Goal: Task Accomplishment & Management: Manage account settings

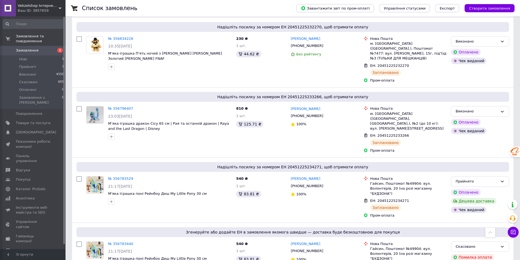
scroll to position [327, 0]
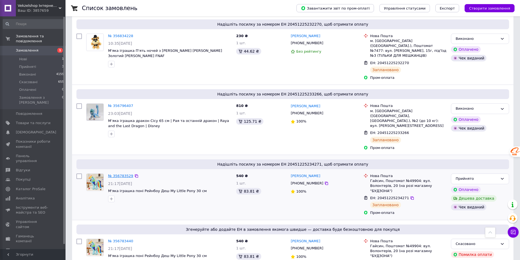
click at [121, 174] on link "№ 356783529" at bounding box center [120, 176] width 25 height 4
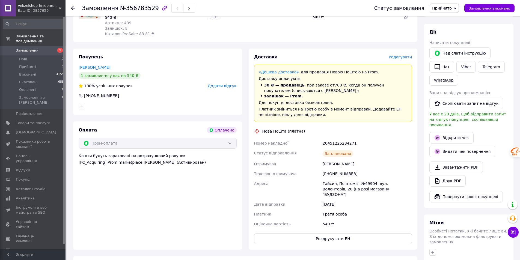
scroll to position [218, 0]
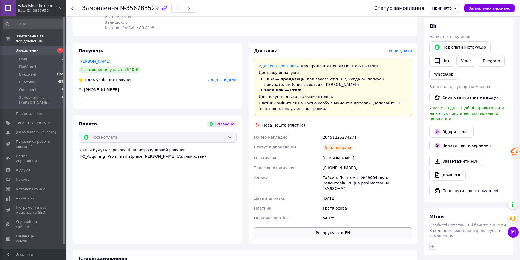
click at [345, 227] on button "Роздрукувати ЕН" at bounding box center [333, 232] width 158 height 11
click at [488, 8] on span "Замовлення виконано" at bounding box center [488, 8] width 41 height 4
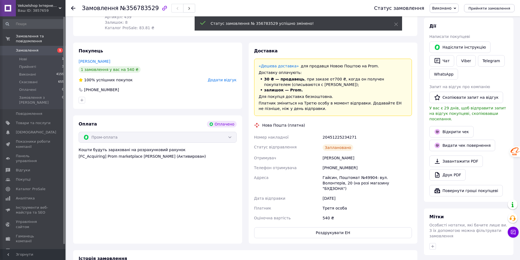
click at [31, 48] on span "Замовлення" at bounding box center [27, 50] width 23 height 5
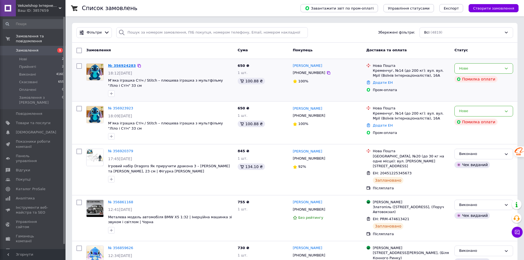
click at [118, 66] on link "№ 356924283" at bounding box center [122, 66] width 28 height 4
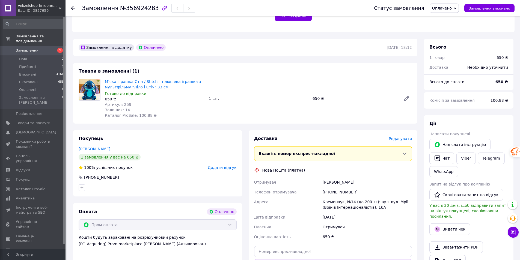
scroll to position [136, 0]
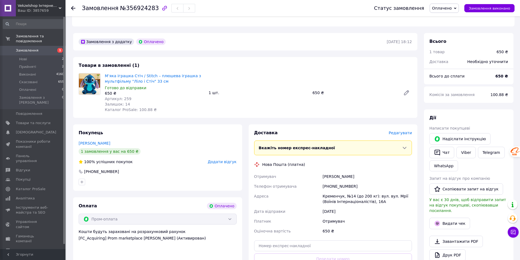
click at [23, 48] on span "Замовлення" at bounding box center [27, 50] width 23 height 5
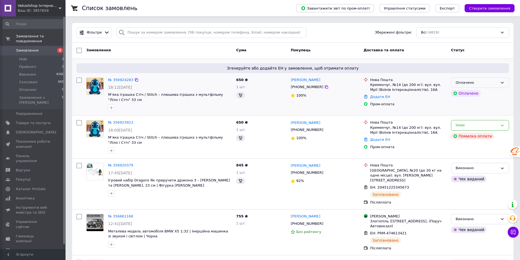
click at [502, 84] on icon at bounding box center [502, 82] width 4 height 4
click at [463, 95] on li "Прийнято" at bounding box center [480, 94] width 58 height 10
click at [125, 78] on link "№ 356924283" at bounding box center [120, 80] width 25 height 4
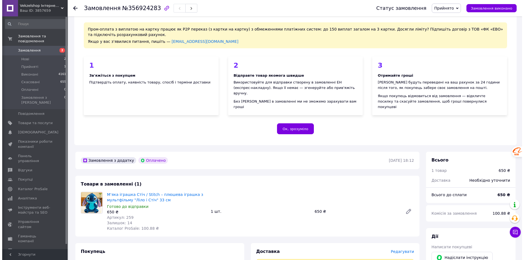
scroll to position [164, 0]
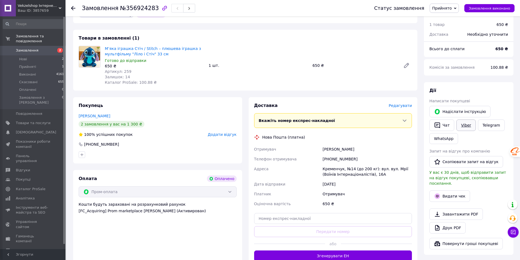
click at [467, 121] on link "Viber" at bounding box center [465, 124] width 19 height 11
drag, startPoint x: 174, startPoint y: 109, endPoint x: 161, endPoint y: 74, distance: 37.4
click at [173, 113] on div "Запорожець Катерина" at bounding box center [158, 115] width 158 height 5
drag, startPoint x: 104, startPoint y: 43, endPoint x: 160, endPoint y: 48, distance: 55.8
click at [160, 48] on div "М’яка іграшка Стіч / Stitch – плюшева іграшка з мультфільму "Ліло і Стіч" 33 см…" at bounding box center [155, 65] width 104 height 41
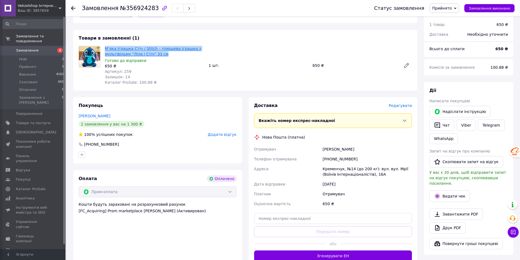
copy link "М’яка іграшка Стіч / Stitch – плюшева іграшка з мультфільму "Ліло і Стіч" 33 см"
click at [448, 190] on button "Видати чек" at bounding box center [449, 195] width 41 height 11
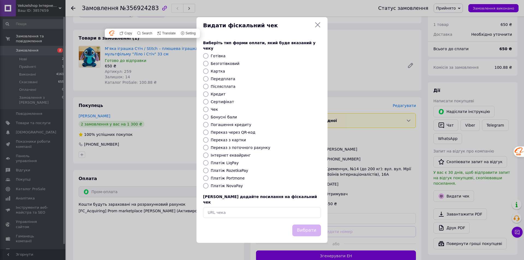
click at [229, 171] on label "Платіж RozetkaPay" at bounding box center [229, 170] width 37 height 4
click at [208, 171] on input "Платіж RozetkaPay" at bounding box center [205, 170] width 5 height 5
radio input "true"
click at [301, 226] on button "Вибрати" at bounding box center [306, 230] width 29 height 12
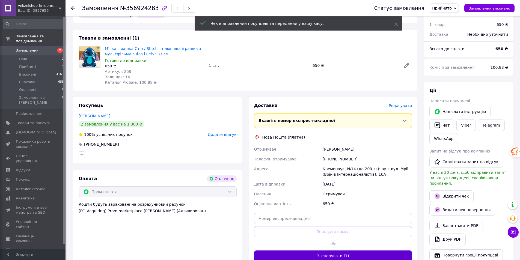
click at [338, 251] on button "Згенерувати ЕН" at bounding box center [333, 255] width 158 height 11
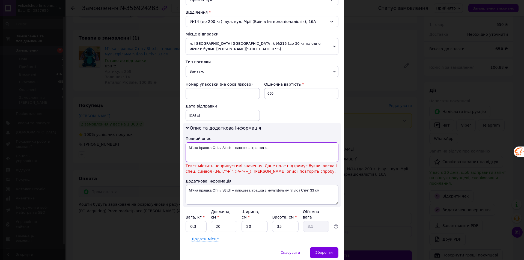
click at [297, 146] on textarea "М’яка іграшка Стіч / Stitch – плюшева іграшка з..." at bounding box center [261, 152] width 153 height 20
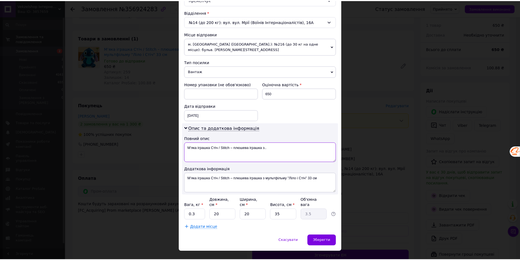
scroll to position [163, 0]
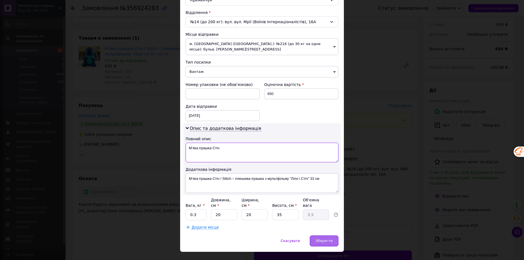
type textarea "М’яка іграшка Стіч"
click at [318, 239] on span "Зберегти" at bounding box center [323, 241] width 17 height 4
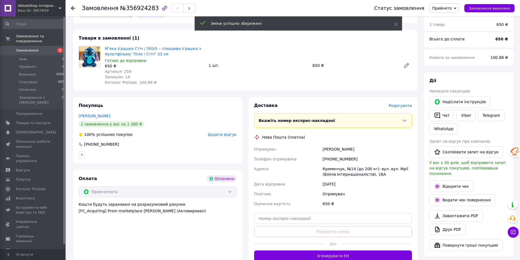
click at [333, 251] on button "Згенерувати ЕН" at bounding box center [333, 255] width 158 height 11
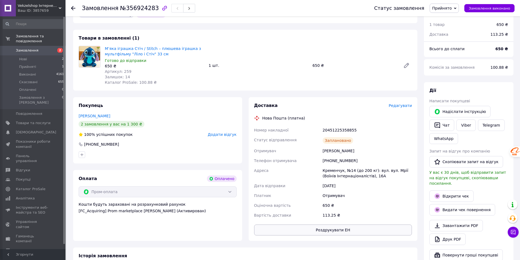
click at [342, 227] on button "Роздрукувати ЕН" at bounding box center [333, 229] width 158 height 11
click at [476, 9] on span "Замовлення виконано" at bounding box center [488, 8] width 41 height 4
click at [24, 57] on span "Нові" at bounding box center [23, 59] width 8 height 5
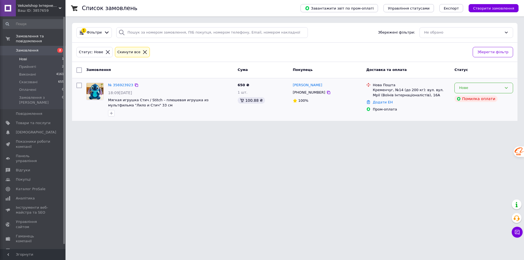
click at [506, 88] on icon at bounding box center [506, 88] width 4 height 4
click at [468, 118] on li "Скасовано" at bounding box center [483, 119] width 58 height 10
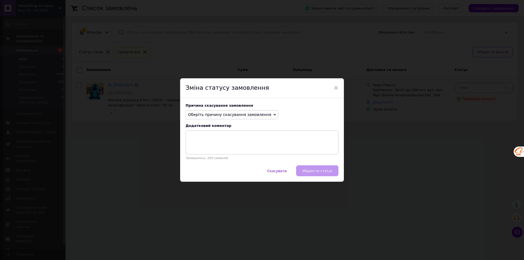
click at [197, 113] on span "Оберіть причину скасування замовлення" at bounding box center [229, 114] width 83 height 4
click at [210, 154] on li "Замовлення-дублікат" at bounding box center [232, 156] width 92 height 8
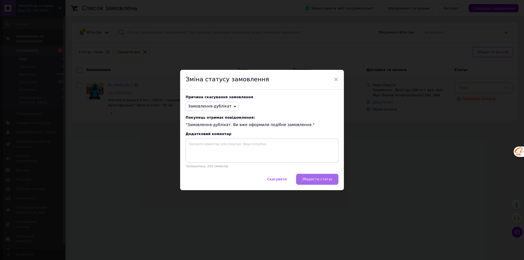
click at [308, 181] on span "Зберегти статус" at bounding box center [317, 179] width 31 height 4
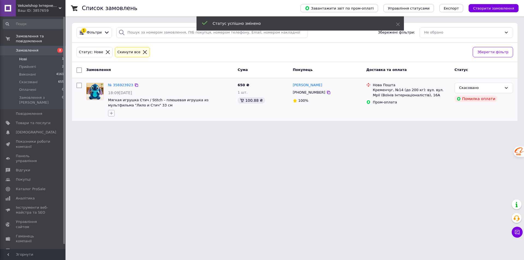
click at [112, 113] on icon "button" at bounding box center [111, 113] width 4 height 4
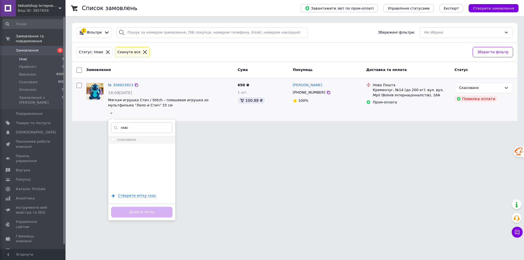
type input "скас"
click at [112, 140] on input "скасовано" at bounding box center [113, 139] width 4 height 4
checkbox input "true"
click at [127, 211] on button "Додати мітку" at bounding box center [141, 212] width 61 height 11
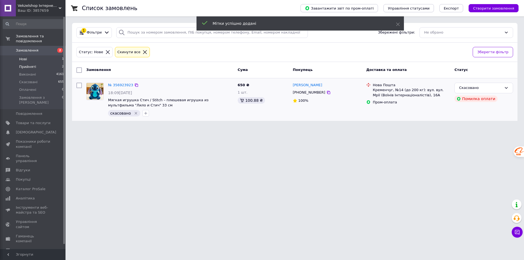
click at [25, 64] on span "Прийняті" at bounding box center [27, 66] width 17 height 5
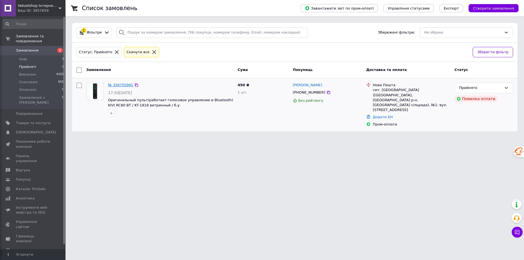
click at [122, 84] on link "№ 356755991" at bounding box center [120, 85] width 25 height 4
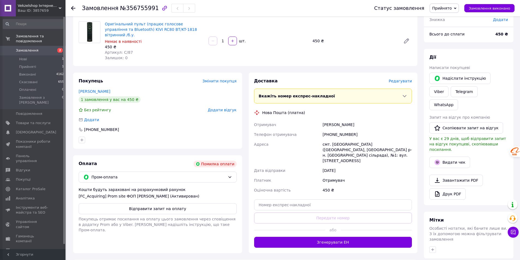
scroll to position [82, 0]
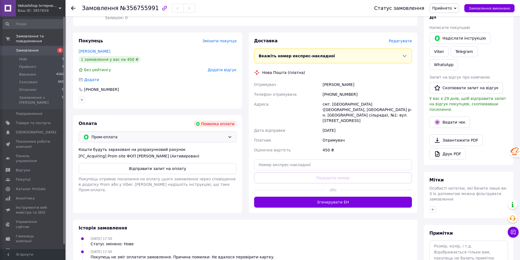
click at [224, 134] on span "Пром-оплата" at bounding box center [158, 137] width 134 height 6
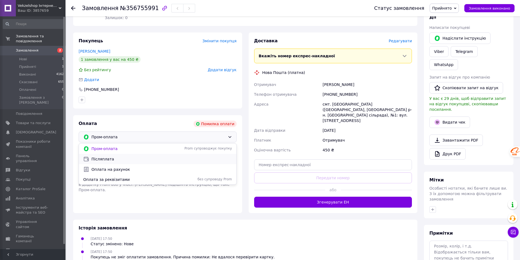
click at [109, 156] on span "Післяплата" at bounding box center [161, 158] width 140 height 5
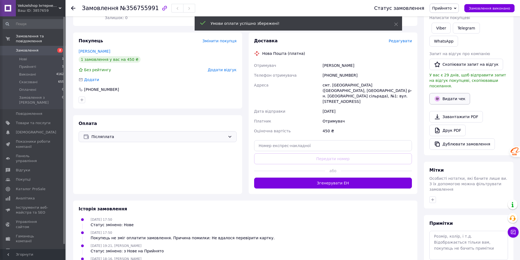
click at [447, 78] on div "Дії Написати покупцеві Viber Telegram WhatsApp Запит на відгук про компанію   С…" at bounding box center [468, 76] width 79 height 145
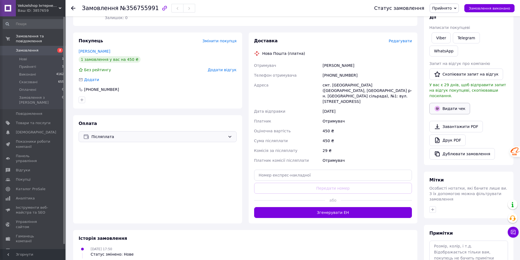
click at [460, 103] on button "Видати чек" at bounding box center [449, 108] width 41 height 11
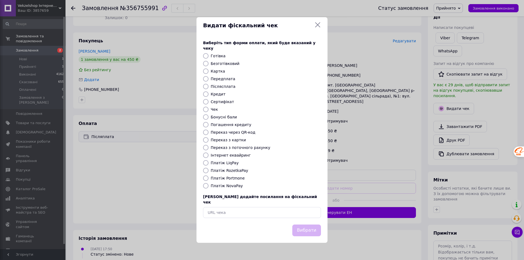
click at [214, 186] on label "Платіж NovaPay" at bounding box center [227, 186] width 32 height 4
click at [208, 186] on input "Платіж NovaPay" at bounding box center [205, 185] width 5 height 5
radio input "true"
click at [307, 224] on button "Вибрати" at bounding box center [306, 230] width 29 height 12
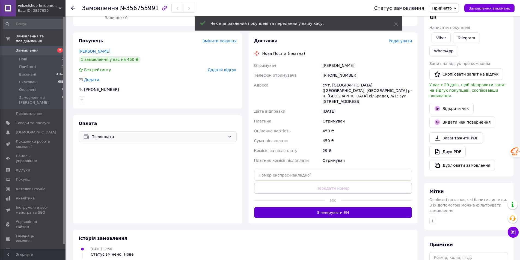
click at [319, 207] on button "Згенерувати ЕН" at bounding box center [333, 212] width 158 height 11
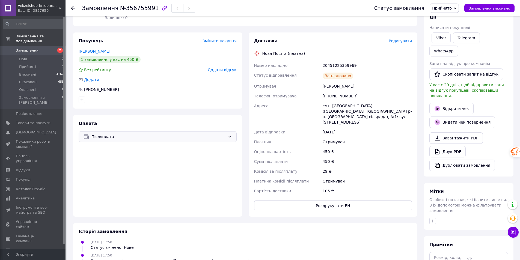
click at [319, 200] on button "Роздрукувати ЕН" at bounding box center [333, 205] width 158 height 11
click at [479, 10] on span "Замовлення виконано" at bounding box center [488, 8] width 41 height 4
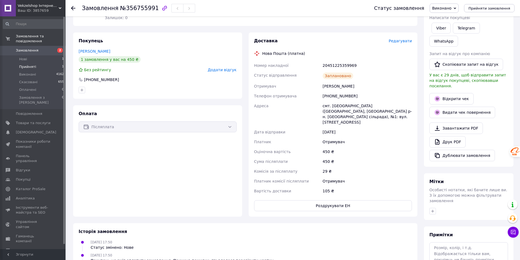
click at [27, 64] on span "Прийняті" at bounding box center [27, 66] width 17 height 5
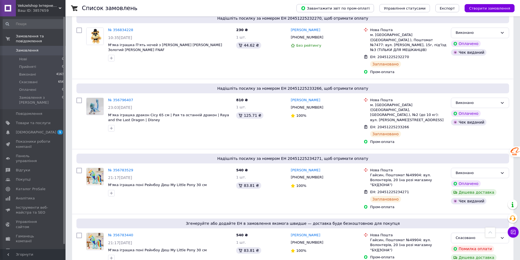
scroll to position [355, 0]
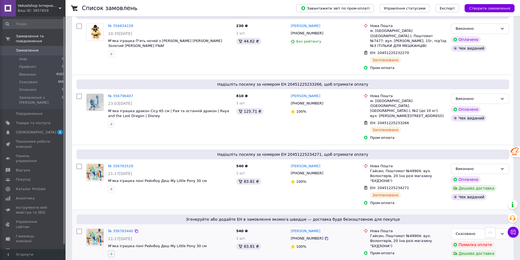
click at [111, 253] on icon "button" at bounding box center [111, 254] width 3 height 3
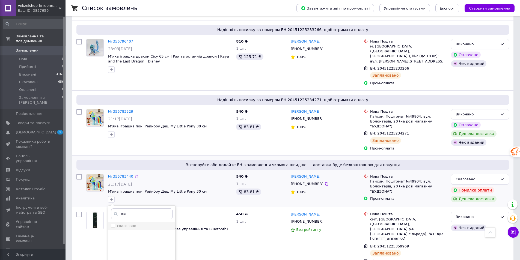
type input "ска"
click at [113, 224] on input "скасовано" at bounding box center [113, 226] width 4 height 4
checkbox input "true"
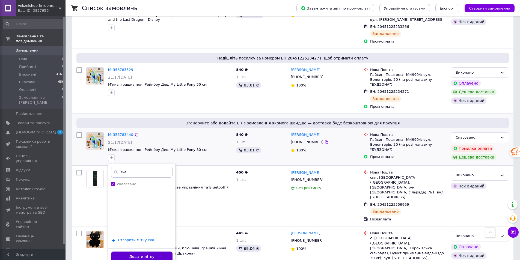
scroll to position [464, 0]
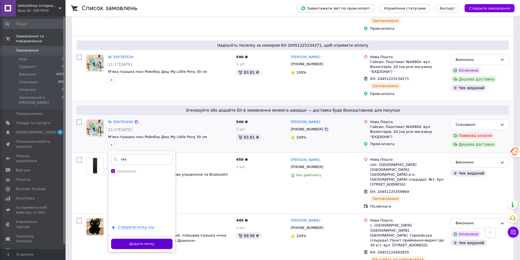
click at [163, 239] on button "Додати мітку" at bounding box center [141, 244] width 61 height 11
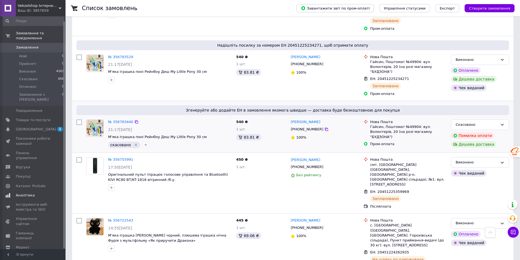
scroll to position [5, 0]
click at [27, 252] on span "Налаштування" at bounding box center [30, 254] width 28 height 5
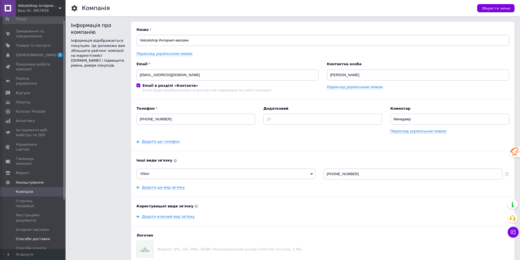
click at [20, 236] on span "Способи доставки" at bounding box center [33, 238] width 34 height 5
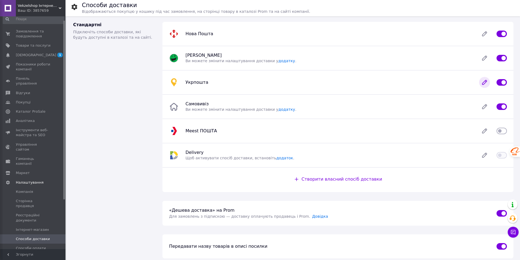
click at [487, 82] on icon at bounding box center [484, 82] width 11 height 11
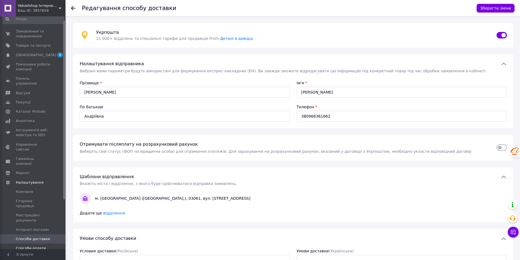
click at [31, 244] on link "Способи оплати" at bounding box center [33, 248] width 67 height 9
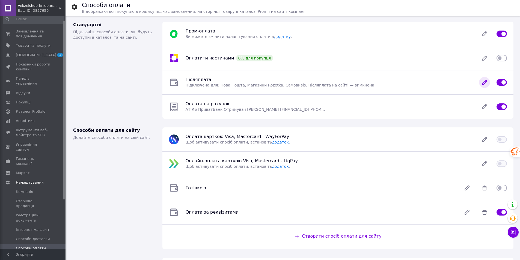
click at [486, 82] on icon at bounding box center [484, 82] width 4 height 4
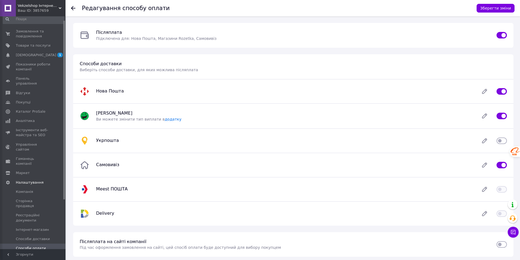
click at [75, 9] on icon at bounding box center [73, 8] width 4 height 4
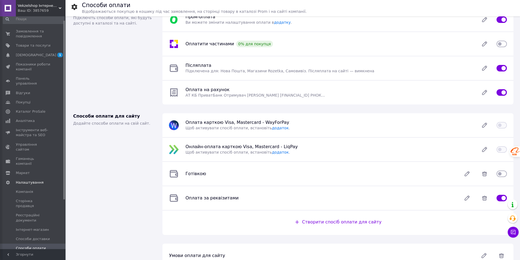
scroll to position [1, 0]
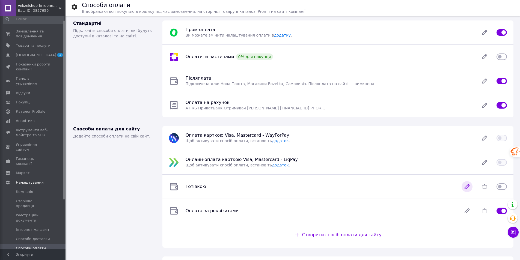
click at [466, 189] on icon at bounding box center [467, 186] width 4 height 4
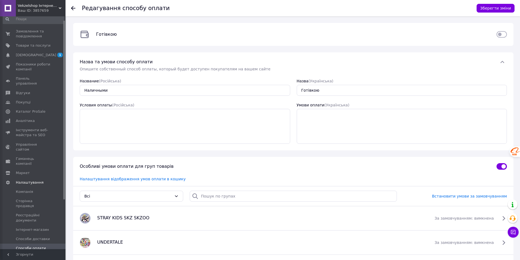
click at [73, 8] on use at bounding box center [73, 8] width 4 height 4
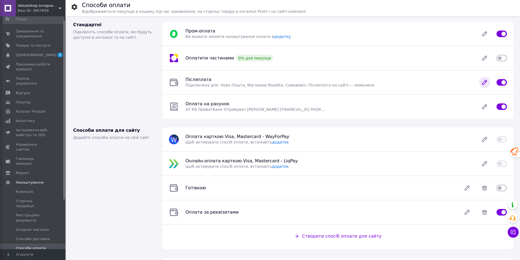
click at [483, 85] on icon at bounding box center [484, 82] width 4 height 4
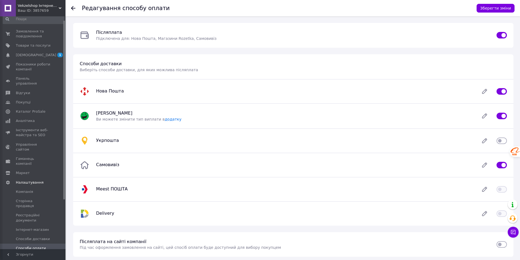
click at [75, 10] on icon at bounding box center [73, 8] width 4 height 4
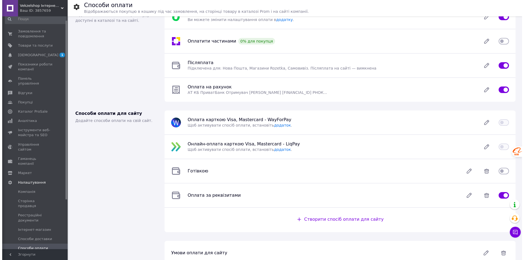
scroll to position [29, 0]
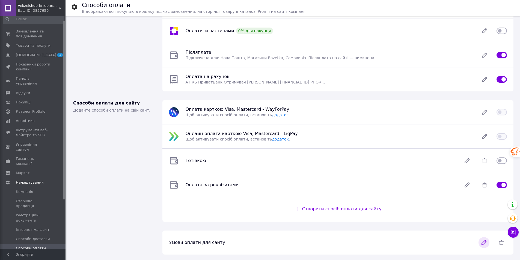
click at [484, 242] on icon at bounding box center [483, 242] width 4 height 4
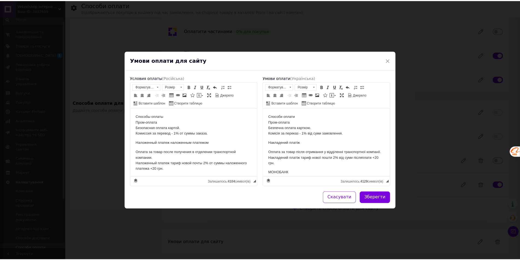
scroll to position [0, 0]
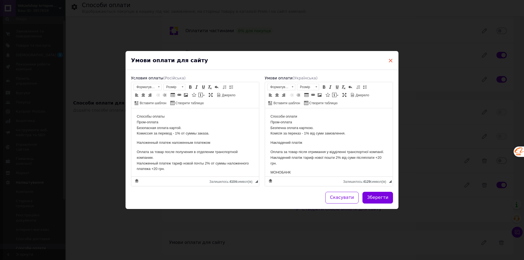
click at [391, 60] on span "×" at bounding box center [390, 60] width 5 height 9
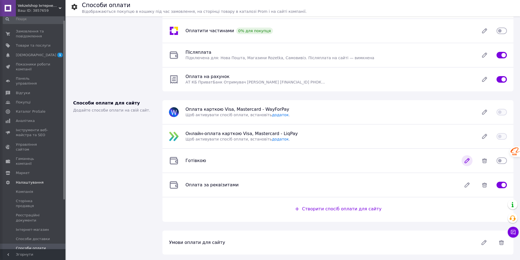
click at [468, 163] on icon at bounding box center [466, 160] width 11 height 11
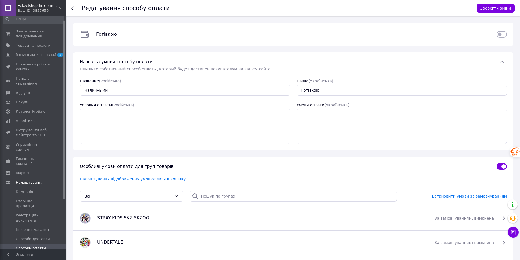
click at [71, 9] on icon at bounding box center [73, 8] width 4 height 4
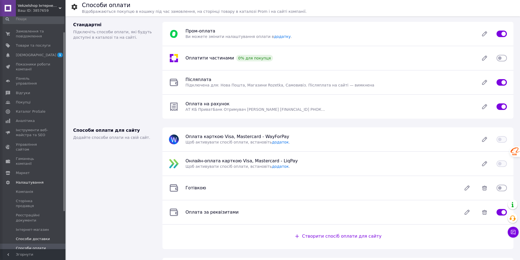
scroll to position [69, 0]
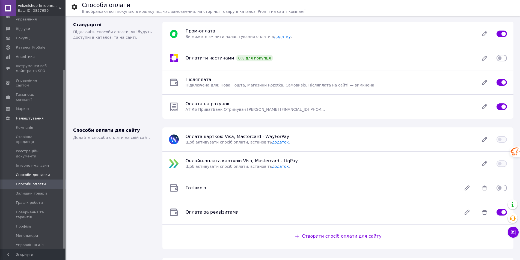
click at [28, 172] on span "Способи доставки" at bounding box center [33, 174] width 34 height 5
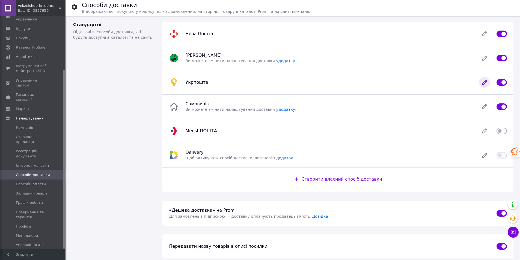
click at [485, 81] on icon at bounding box center [484, 82] width 4 height 4
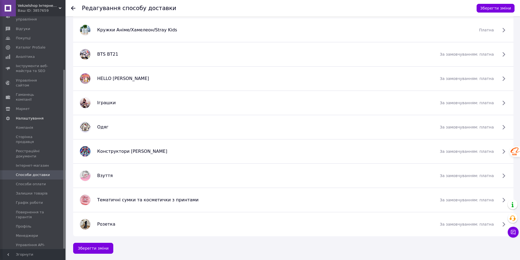
scroll to position [685, 0]
click at [31, 182] on span "Способи оплати" at bounding box center [31, 184] width 30 height 5
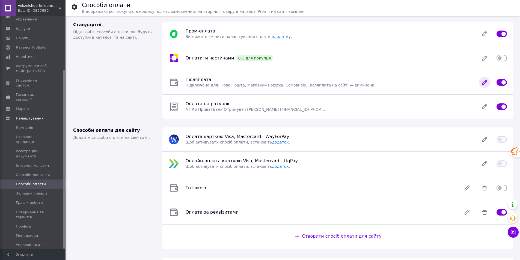
click at [486, 85] on icon at bounding box center [484, 82] width 11 height 11
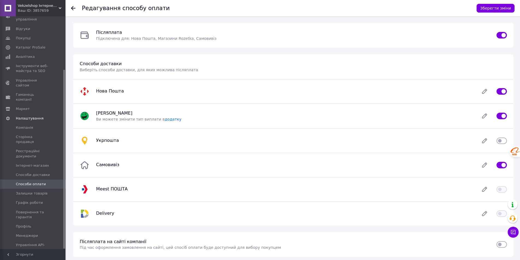
click at [72, 8] on use at bounding box center [73, 8] width 4 height 4
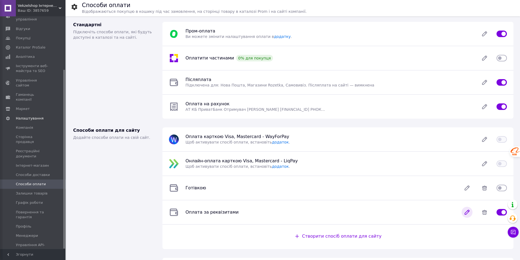
click at [464, 216] on icon at bounding box center [466, 212] width 11 height 11
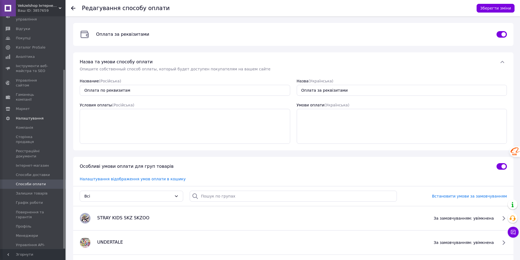
click at [70, 7] on div "Редагування способу оплати Зберегти зміни" at bounding box center [292, 8] width 454 height 16
click at [71, 7] on icon at bounding box center [73, 8] width 4 height 4
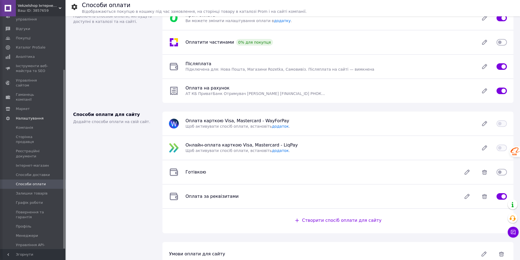
scroll to position [29, 0]
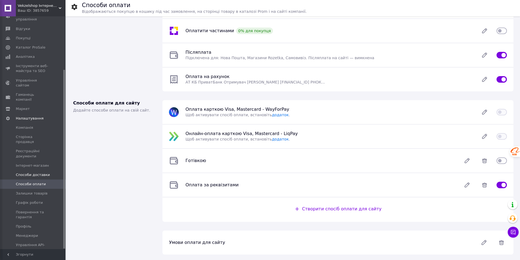
click at [32, 172] on span "Способи доставки" at bounding box center [33, 174] width 34 height 5
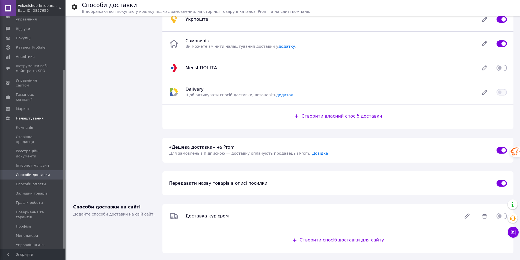
scroll to position [95, 0]
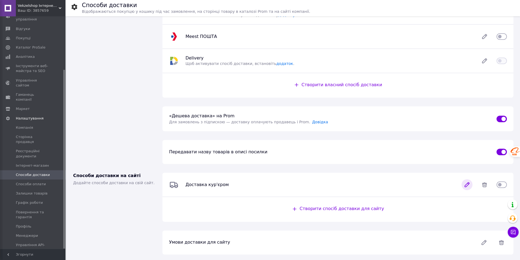
click at [462, 187] on icon at bounding box center [466, 184] width 11 height 11
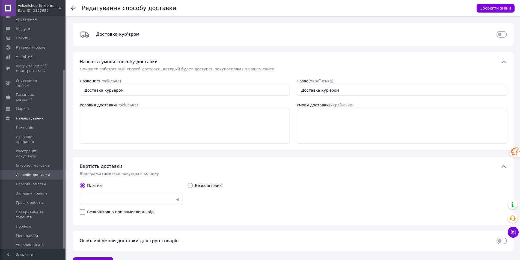
click at [74, 8] on icon at bounding box center [73, 8] width 4 height 4
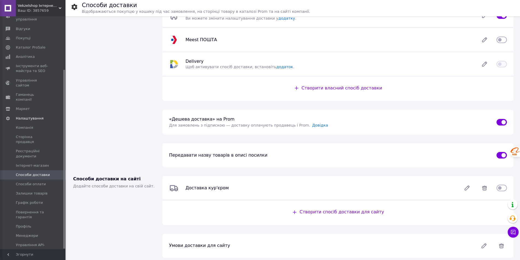
scroll to position [95, 0]
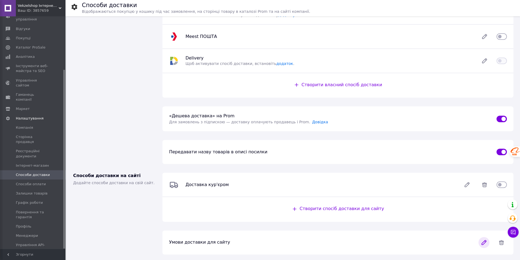
click at [484, 243] on icon at bounding box center [483, 242] width 4 height 4
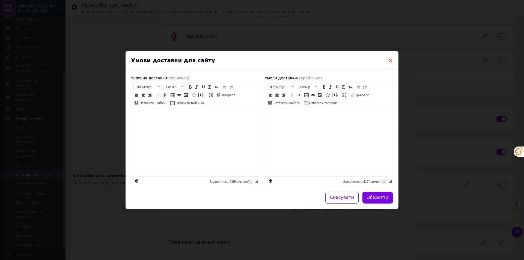
click at [389, 60] on span "×" at bounding box center [390, 60] width 5 height 9
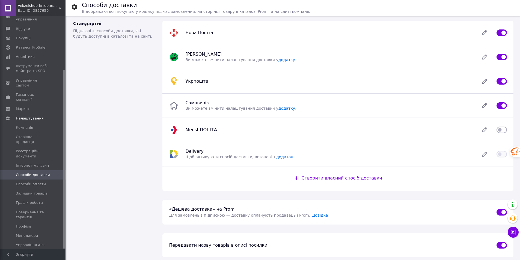
scroll to position [0, 0]
click at [113, 135] on div "Стандартні Підключіть способи доставки, які будуть доступні в каталозі та на са…" at bounding box center [114, 106] width 89 height 179
click at [33, 172] on span "Способи доставки" at bounding box center [33, 174] width 34 height 5
click at [19, 125] on span "Компанія" at bounding box center [24, 127] width 17 height 5
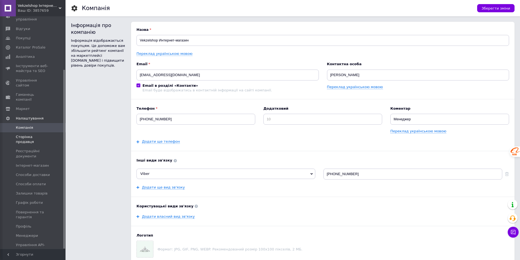
click at [22, 132] on link "Сторінка продавця" at bounding box center [33, 139] width 67 height 14
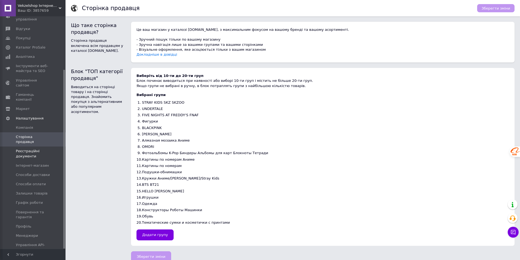
click at [33, 149] on span "Реєстраційні документи" at bounding box center [33, 154] width 35 height 10
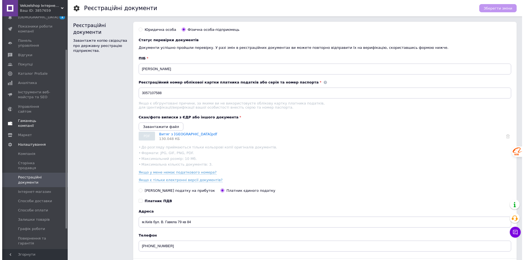
scroll to position [14, 0]
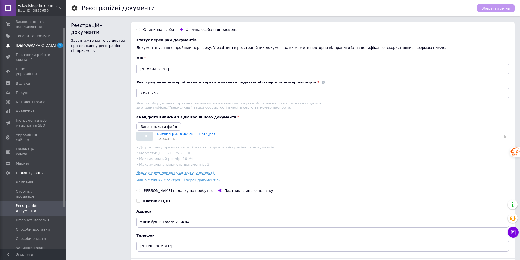
click at [24, 42] on link "[DEMOGRAPHIC_DATA] 1 0" at bounding box center [33, 45] width 67 height 9
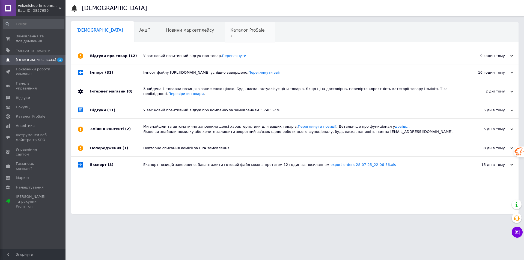
click at [230, 28] on span "Каталог ProSale" at bounding box center [247, 30] width 34 height 5
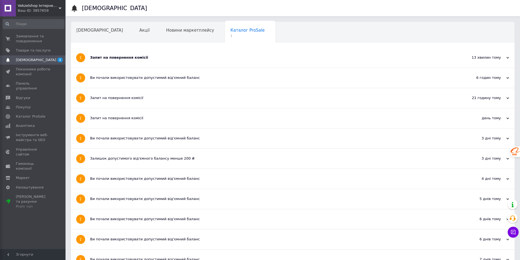
click at [509, 57] on div "13 хвилин тому [DATE]" at bounding box center [484, 58] width 60 height 20
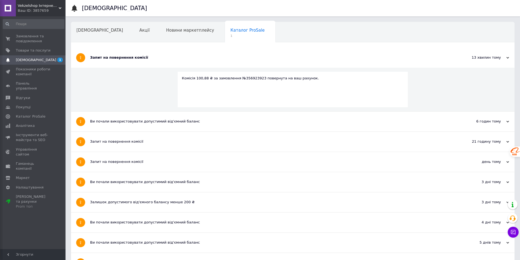
click at [509, 57] on div "13 хвилин тому [DATE]" at bounding box center [484, 58] width 60 height 20
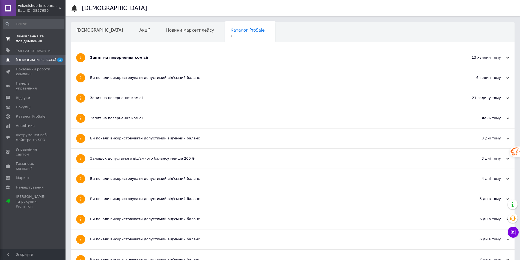
click at [30, 39] on span "Замовлення та повідомлення" at bounding box center [33, 39] width 35 height 10
